Goal: Task Accomplishment & Management: Use online tool/utility

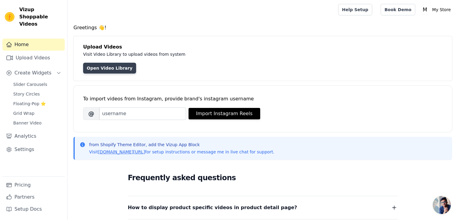
click at [110, 69] on link "Open Video Library" at bounding box center [109, 68] width 53 height 11
click at [99, 27] on h4 "Greetings 👋!" at bounding box center [263, 27] width 379 height 7
click at [97, 27] on h4 "Greetings 👋!" at bounding box center [263, 27] width 379 height 7
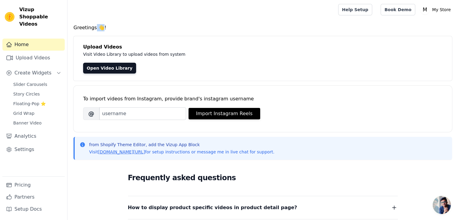
click at [97, 27] on h4 "Greetings 👋!" at bounding box center [263, 27] width 379 height 7
click at [115, 31] on div "Greetings 👋! Upload Videos Visit Video Library to upload videos from system Ope…" at bounding box center [263, 181] width 391 height 314
click at [144, 46] on h4 "Upload Videos" at bounding box center [263, 46] width 360 height 7
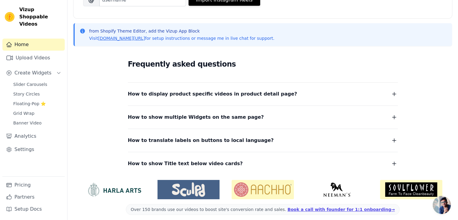
scroll to position [118, 0]
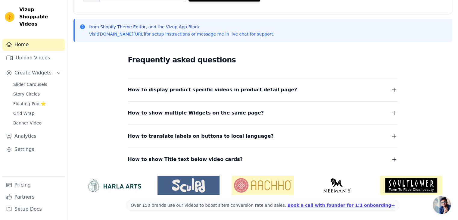
click at [239, 94] on dl "How to display product specific videos in product detail page? Create one widge…" at bounding box center [263, 121] width 270 height 86
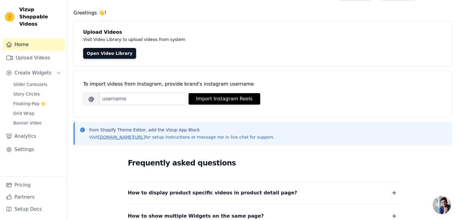
scroll to position [0, 0]
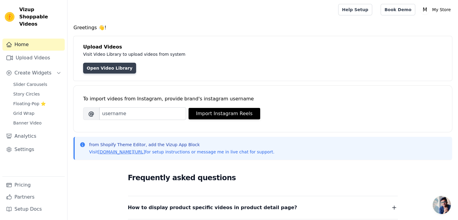
click at [95, 69] on link "Open Video Library" at bounding box center [109, 68] width 53 height 11
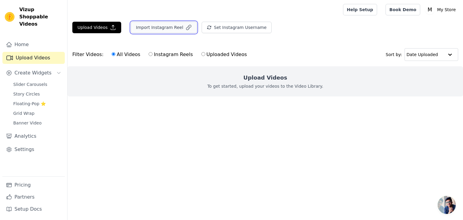
click at [150, 28] on button "Import Instagram Reel" at bounding box center [164, 27] width 66 height 11
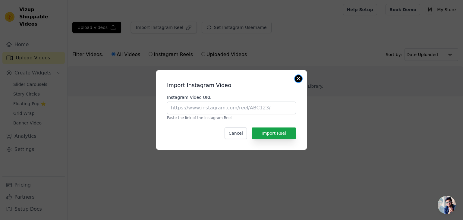
click at [298, 78] on button "Close modal" at bounding box center [298, 78] width 7 height 7
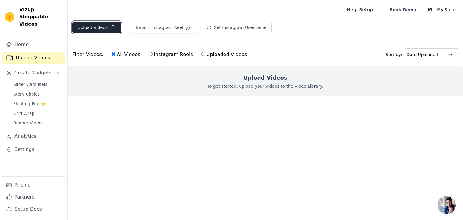
click at [97, 31] on button "Upload Videos" at bounding box center [96, 27] width 49 height 11
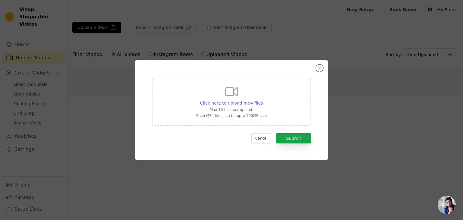
click at [235, 103] on span "Click here to upload mp4 files" at bounding box center [231, 103] width 63 height 5
click at [263, 100] on input "Click here to upload mp4 files Max 10 files per upload. Each MP4 files can be u…" at bounding box center [263, 100] width 0 height 0
type input "C:\fakepath\4216473-uhd_3840_2160_25fps.mp4"
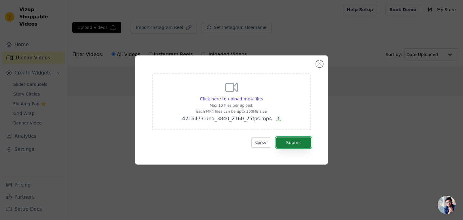
click at [299, 143] on button "Submit" at bounding box center [293, 142] width 35 height 10
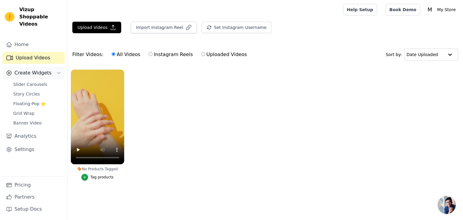
click at [31, 69] on span "Create Widgets" at bounding box center [32, 72] width 37 height 7
click at [31, 81] on span "Slider Carousels" at bounding box center [30, 84] width 34 height 6
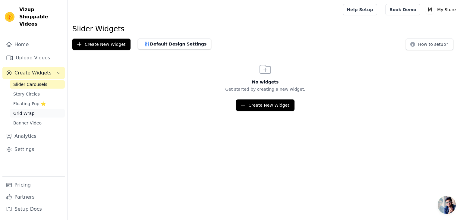
click at [22, 110] on span "Grid Wrap" at bounding box center [23, 113] width 21 height 6
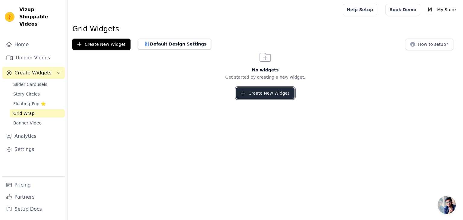
click at [259, 94] on button "Create New Widget" at bounding box center [265, 92] width 58 height 11
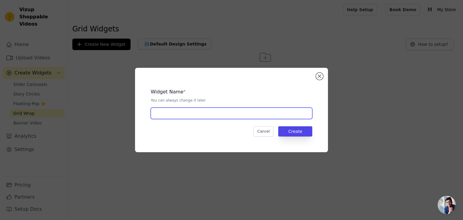
click at [210, 109] on input "text" at bounding box center [232, 113] width 162 height 11
type input "i"
type input "shop-instagram"
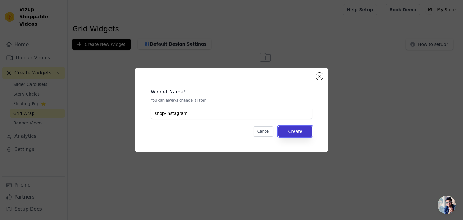
click at [290, 131] on button "Create" at bounding box center [295, 131] width 34 height 10
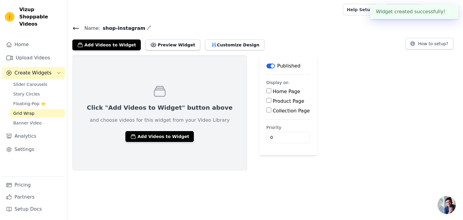
click at [266, 96] on div "Home Page Product Page Collection Page" at bounding box center [287, 101] width 43 height 27
click at [273, 93] on label "Home Page" at bounding box center [286, 92] width 27 height 6
click at [266, 93] on input "Home Page" at bounding box center [268, 90] width 5 height 5
checkbox input "true"
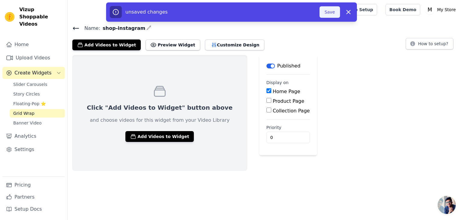
click at [339, 10] on button "Save" at bounding box center [330, 11] width 20 height 11
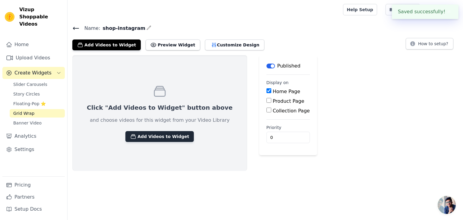
click at [154, 136] on button "Add Videos to Widget" at bounding box center [159, 136] width 68 height 11
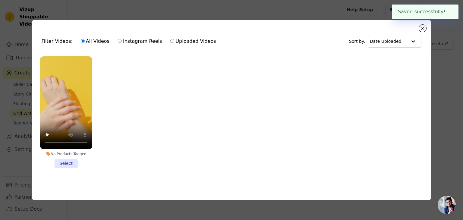
click at [64, 162] on li "No Products Tagged Select" at bounding box center [66, 112] width 52 height 112
click at [0, 0] on input "No Products Tagged Select" at bounding box center [0, 0] width 0 height 0
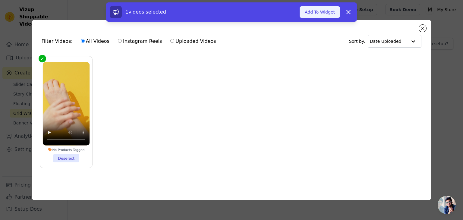
click at [329, 11] on button "Add To Widget" at bounding box center [320, 11] width 40 height 11
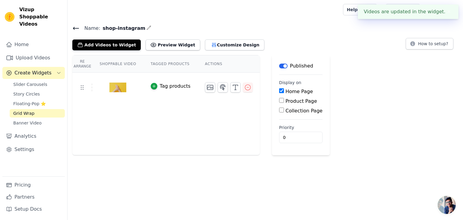
click at [163, 63] on th "Tagged Products" at bounding box center [170, 63] width 54 height 17
click at [158, 63] on th "Tagged Products" at bounding box center [170, 63] width 54 height 17
click at [157, 63] on th "Tagged Products" at bounding box center [170, 63] width 54 height 17
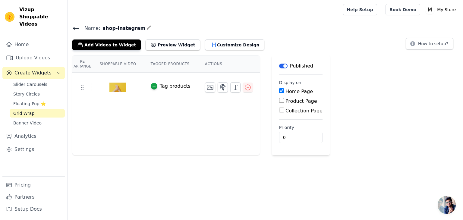
click at [89, 63] on th "Re Arrange" at bounding box center [82, 63] width 20 height 17
click at [81, 67] on th "Re Arrange" at bounding box center [82, 63] width 20 height 17
click at [225, 44] on button "Customize Design" at bounding box center [234, 44] width 59 height 11
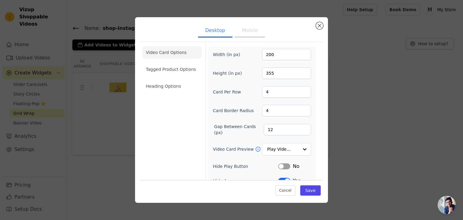
click at [316, 28] on ul "Desktop Mobile" at bounding box center [231, 31] width 183 height 18
click at [323, 25] on div "Desktop Mobile Video Card Options Tagged Product Options Heading Options Width …" at bounding box center [231, 110] width 193 height 186
click at [323, 25] on button "Close modal" at bounding box center [319, 25] width 7 height 7
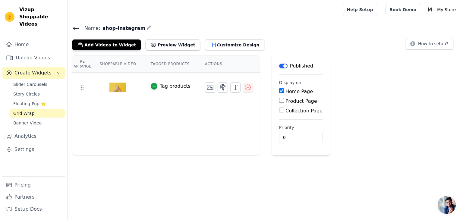
click at [164, 85] on div "Tag products" at bounding box center [175, 86] width 31 height 7
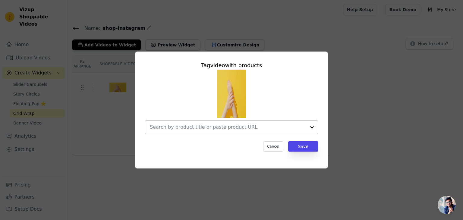
click at [252, 130] on input "text" at bounding box center [228, 127] width 156 height 7
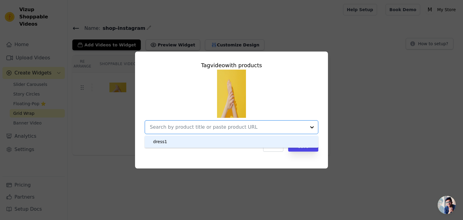
click at [225, 140] on div "dress1" at bounding box center [232, 142] width 162 height 12
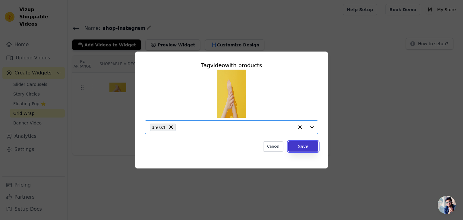
click at [303, 147] on button "Save" at bounding box center [303, 146] width 30 height 10
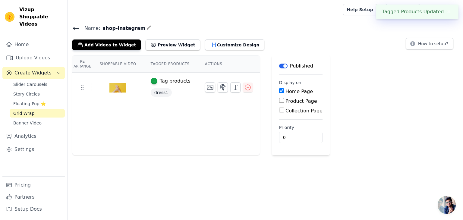
click at [211, 63] on th "Actions" at bounding box center [229, 63] width 62 height 17
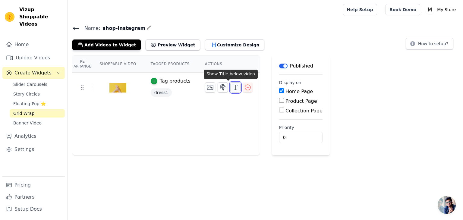
click at [235, 90] on line "button" at bounding box center [236, 90] width 2 height 0
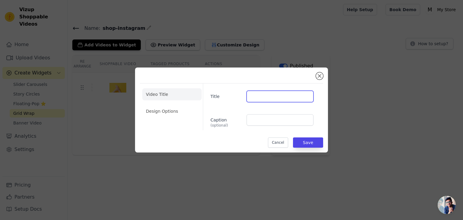
click at [256, 96] on input "Title" at bounding box center [280, 96] width 67 height 11
type input "NEw dress"
click at [314, 140] on button "Save" at bounding box center [308, 142] width 30 height 10
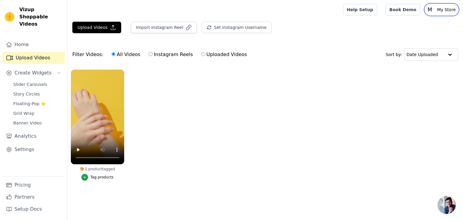
click at [435, 11] on icon "M" at bounding box center [430, 10] width 10 height 10
click at [435, 10] on icon "M" at bounding box center [430, 10] width 10 height 10
click at [26, 188] on link "Pricing" at bounding box center [33, 185] width 62 height 12
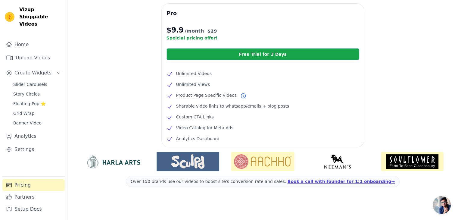
scroll to position [119, 0]
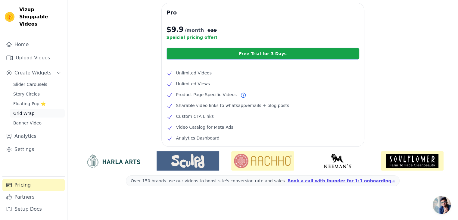
click at [33, 109] on link "Grid Wrap" at bounding box center [37, 113] width 55 height 8
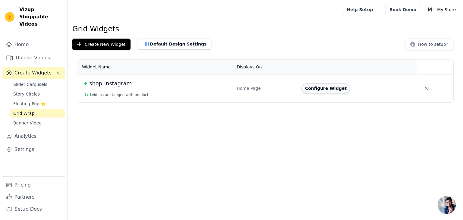
click at [329, 86] on button "Configure Widget" at bounding box center [325, 88] width 49 height 10
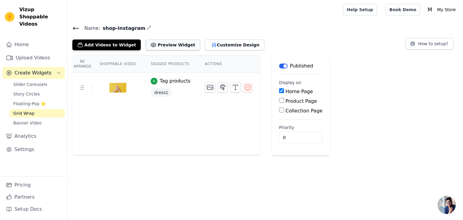
click at [171, 45] on button "Preview Widget" at bounding box center [173, 44] width 54 height 11
click at [235, 86] on line "button" at bounding box center [235, 87] width 0 height 5
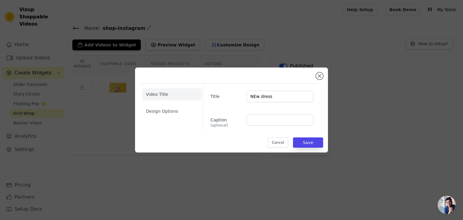
click at [315, 79] on div "Video Title Design Options Title NEw dress Caption (optional) Cancel Save" at bounding box center [231, 109] width 183 height 75
click at [318, 77] on button "Close modal" at bounding box center [319, 75] width 7 height 7
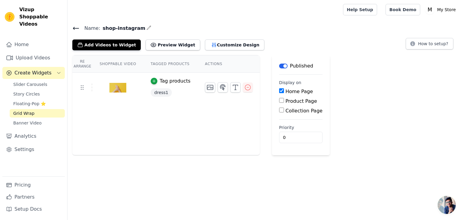
click at [115, 61] on th "Shoppable Video" at bounding box center [117, 63] width 51 height 17
click at [127, 68] on th "Shoppable Video" at bounding box center [117, 63] width 51 height 17
click at [128, 66] on th "Shoppable Video" at bounding box center [117, 63] width 51 height 17
